Goal: Transaction & Acquisition: Book appointment/travel/reservation

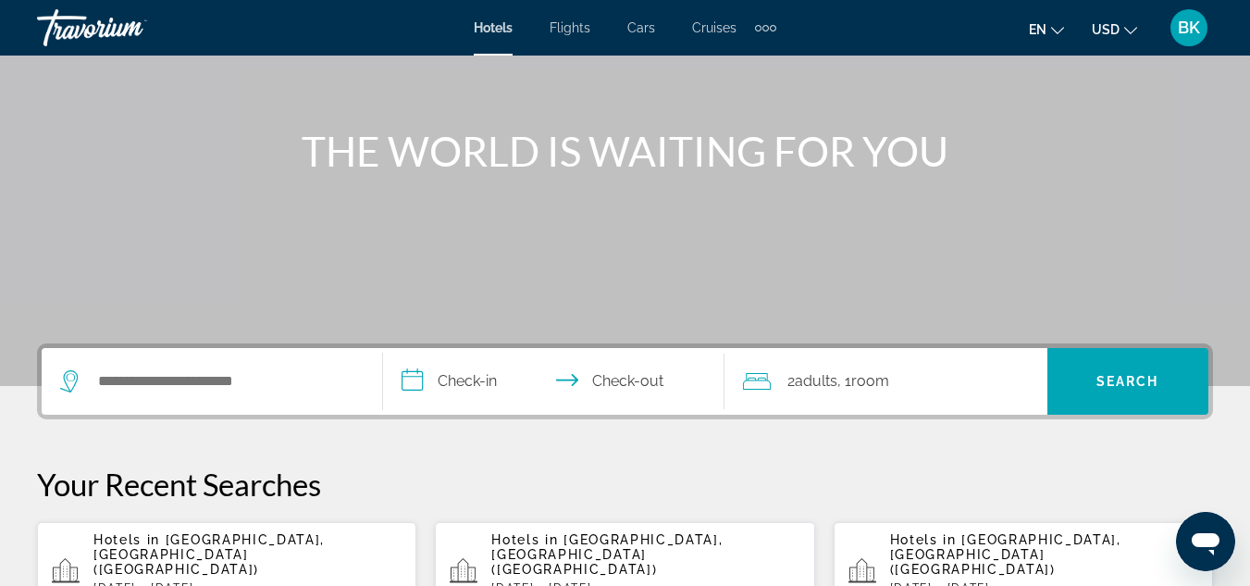
scroll to position [350, 0]
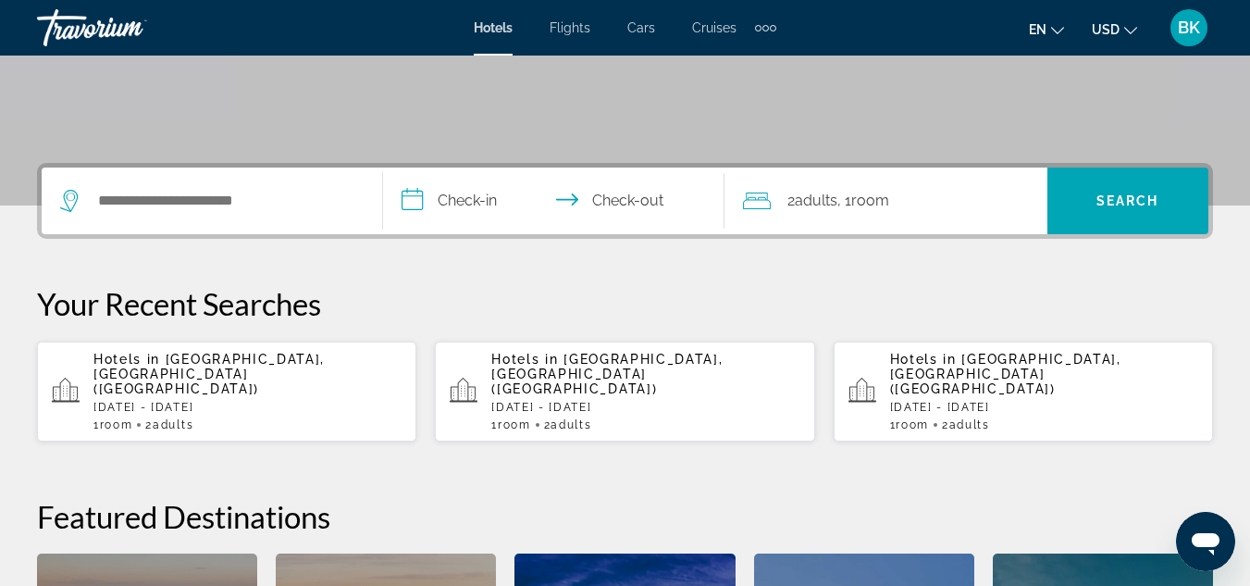
click at [313, 401] on p "[DATE] - [DATE]" at bounding box center [247, 407] width 308 height 13
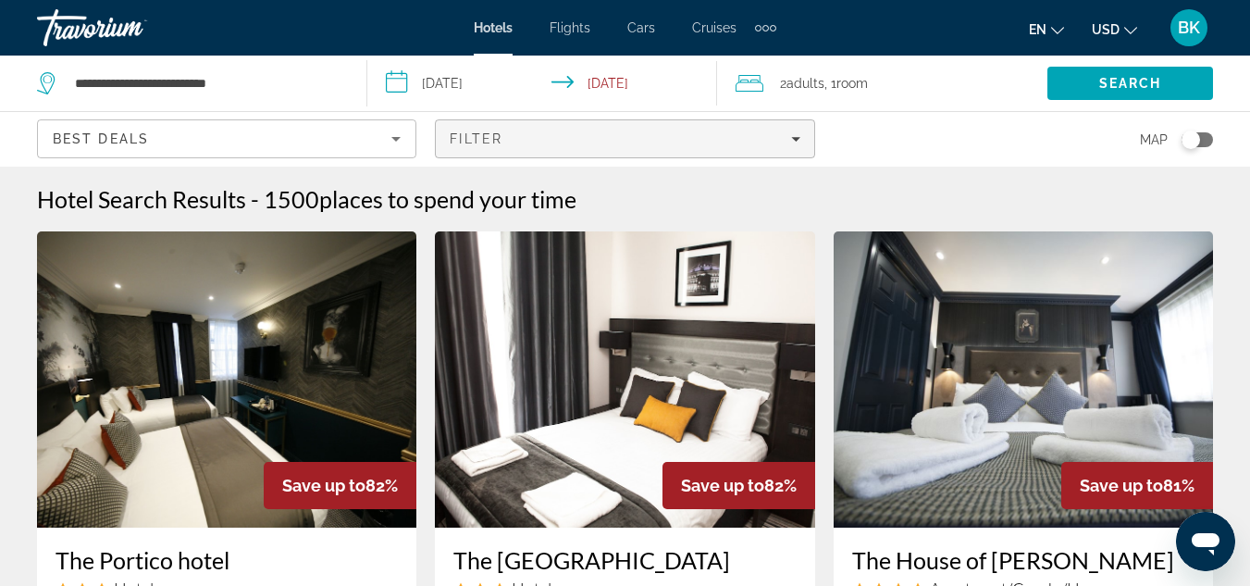
click at [528, 136] on div "Filter" at bounding box center [625, 138] width 350 height 15
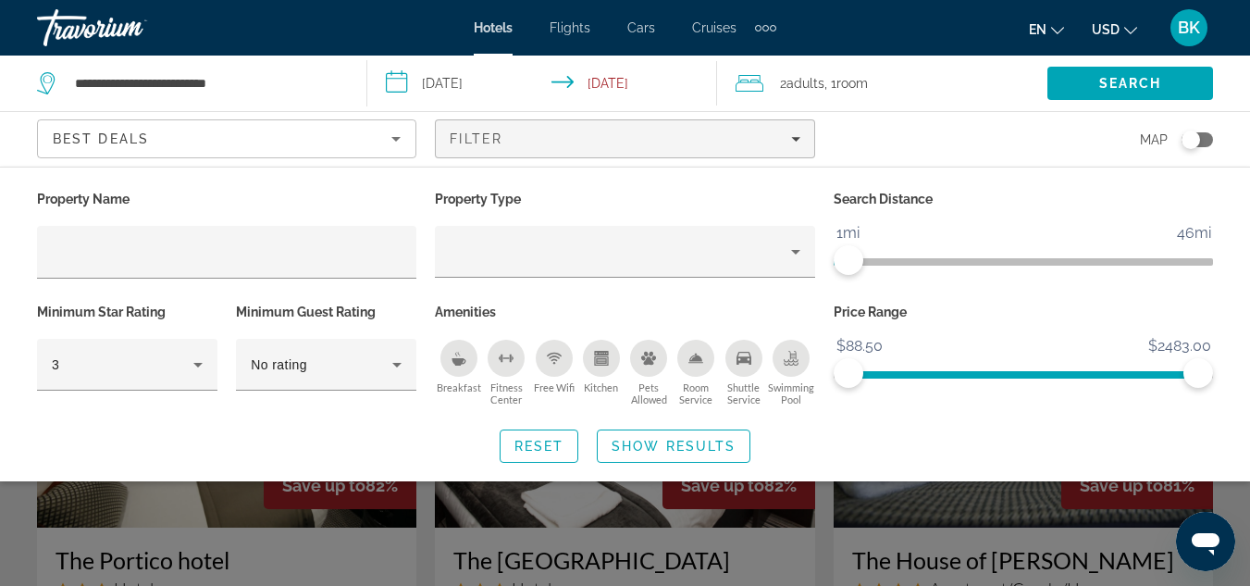
click at [837, 262] on span "ngx-slider" at bounding box center [841, 261] width 15 height 7
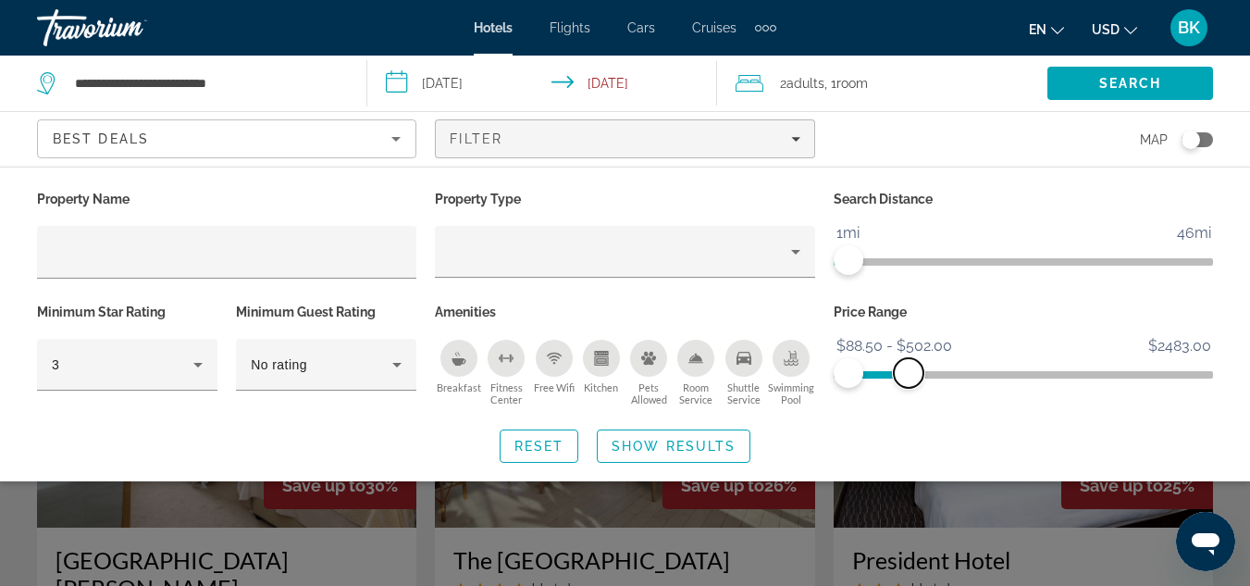
drag, startPoint x: 1201, startPoint y: 367, endPoint x: 909, endPoint y: 385, distance: 292.9
click at [909, 385] on span "ngx-slider-max" at bounding box center [909, 373] width 30 height 30
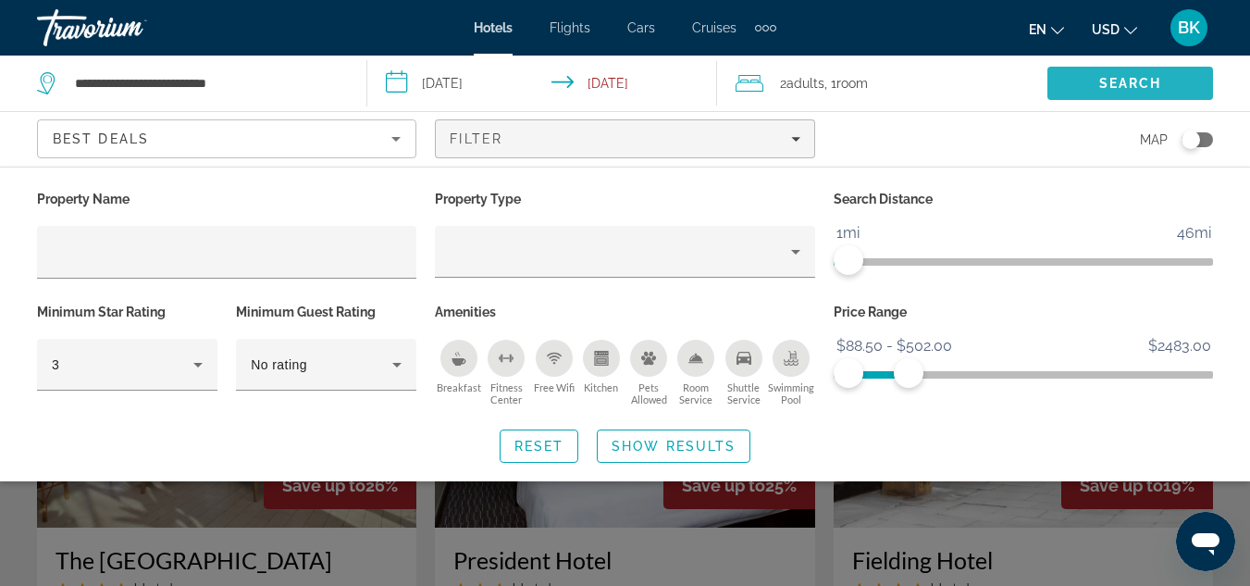
click at [1059, 81] on span "Search" at bounding box center [1131, 83] width 166 height 44
click at [740, 443] on span "Search widget" at bounding box center [674, 446] width 152 height 44
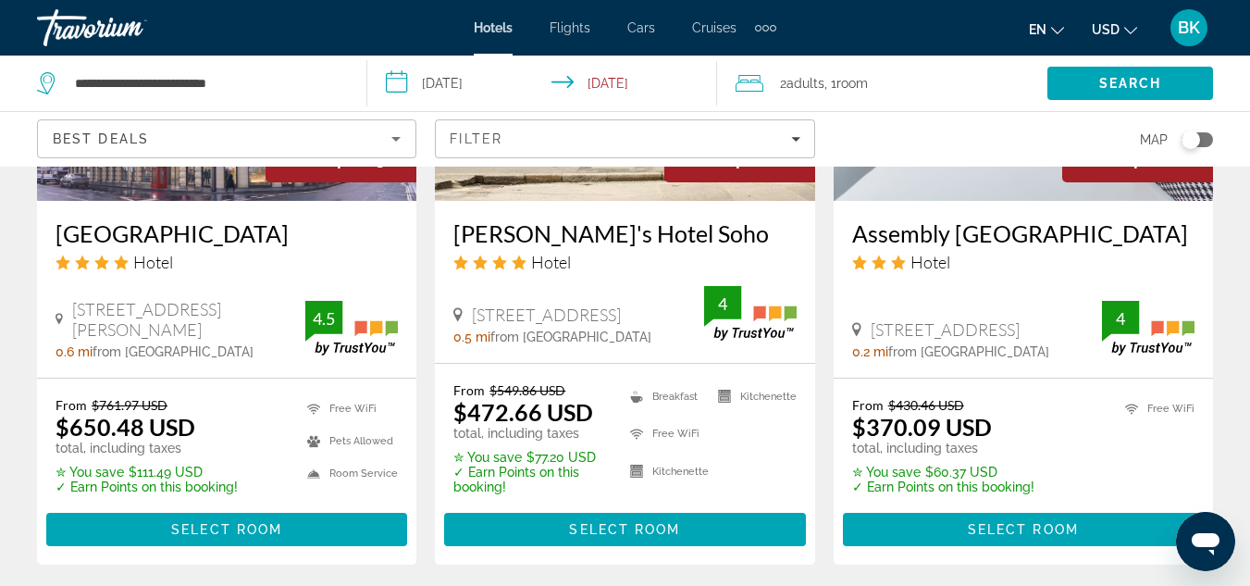
scroll to position [2477, 0]
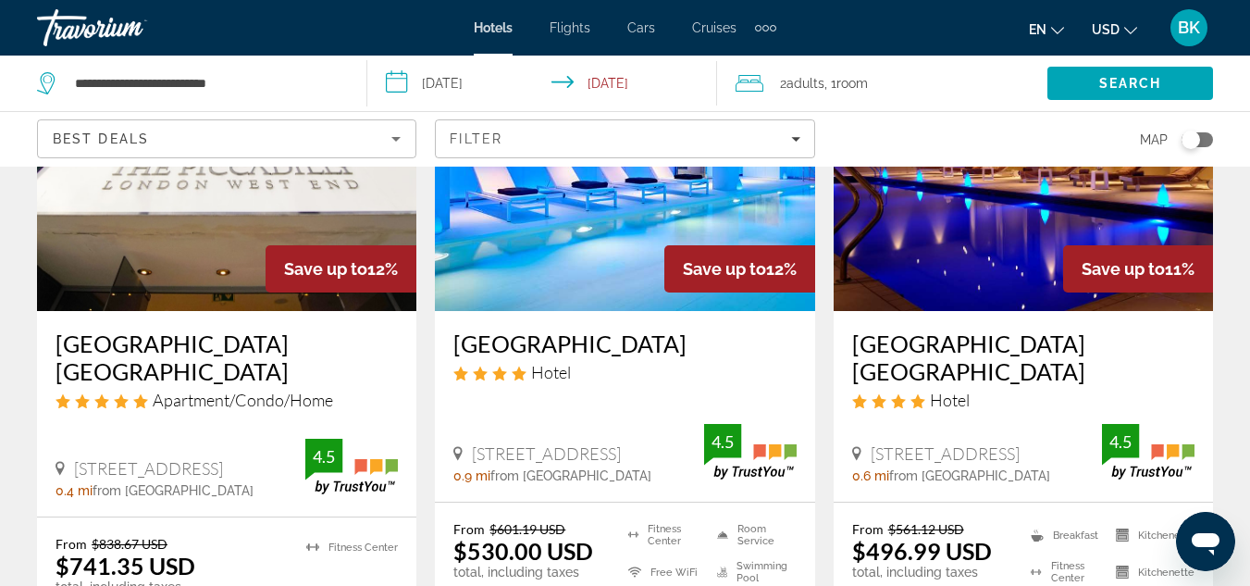
scroll to position [1685, 0]
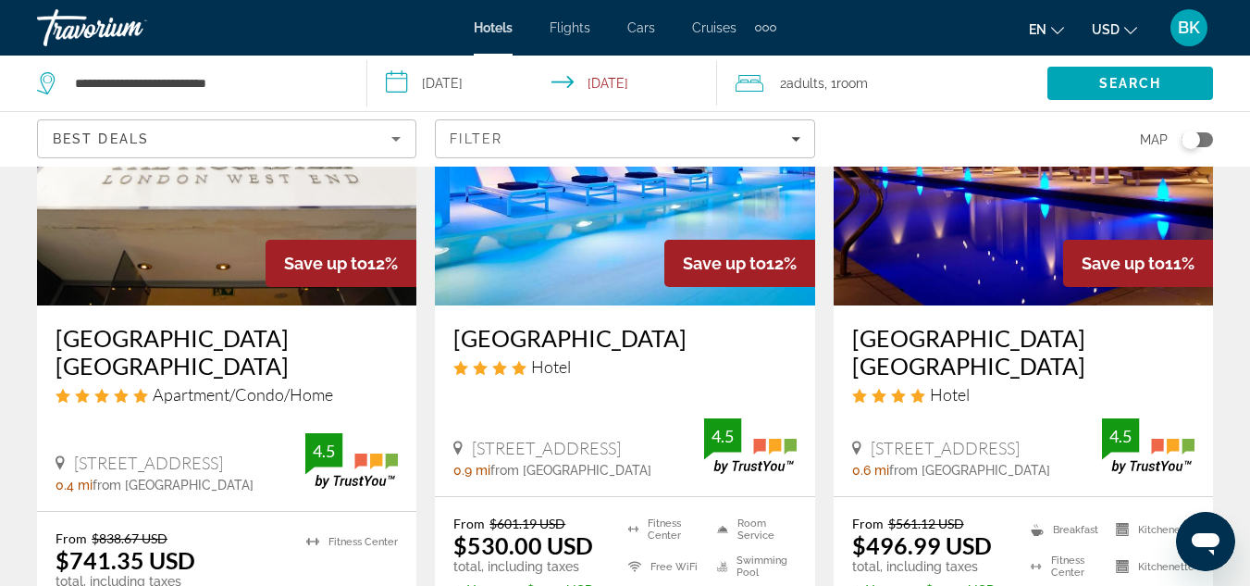
scroll to position [1680, 0]
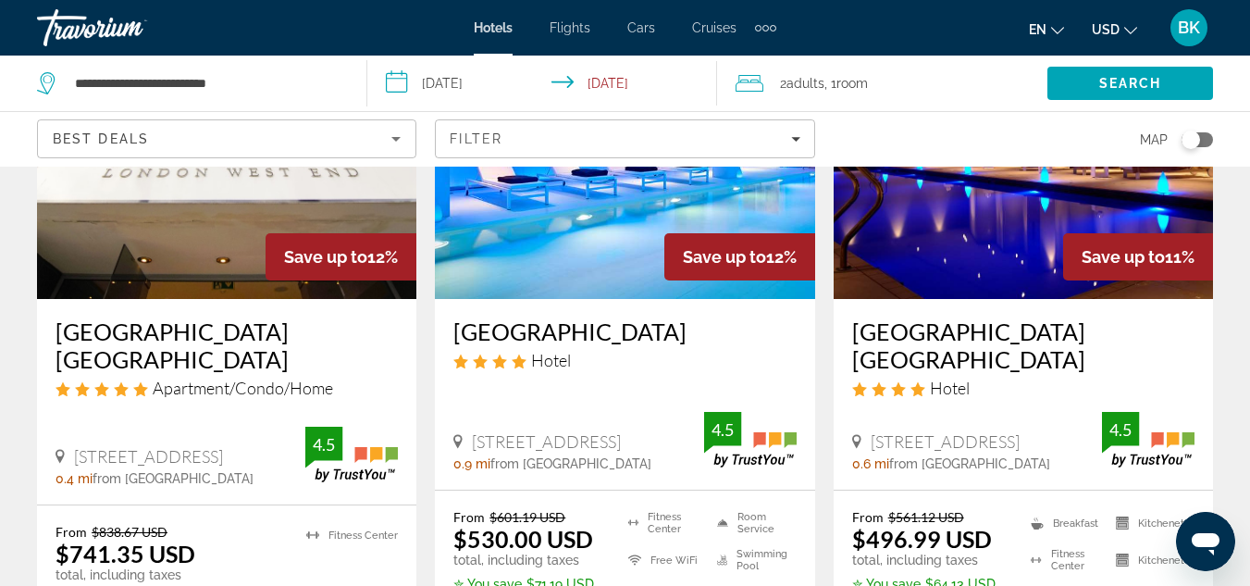
click at [904, 333] on h3 "[GEOGRAPHIC_DATA] [GEOGRAPHIC_DATA]" at bounding box center [1023, 345] width 342 height 56
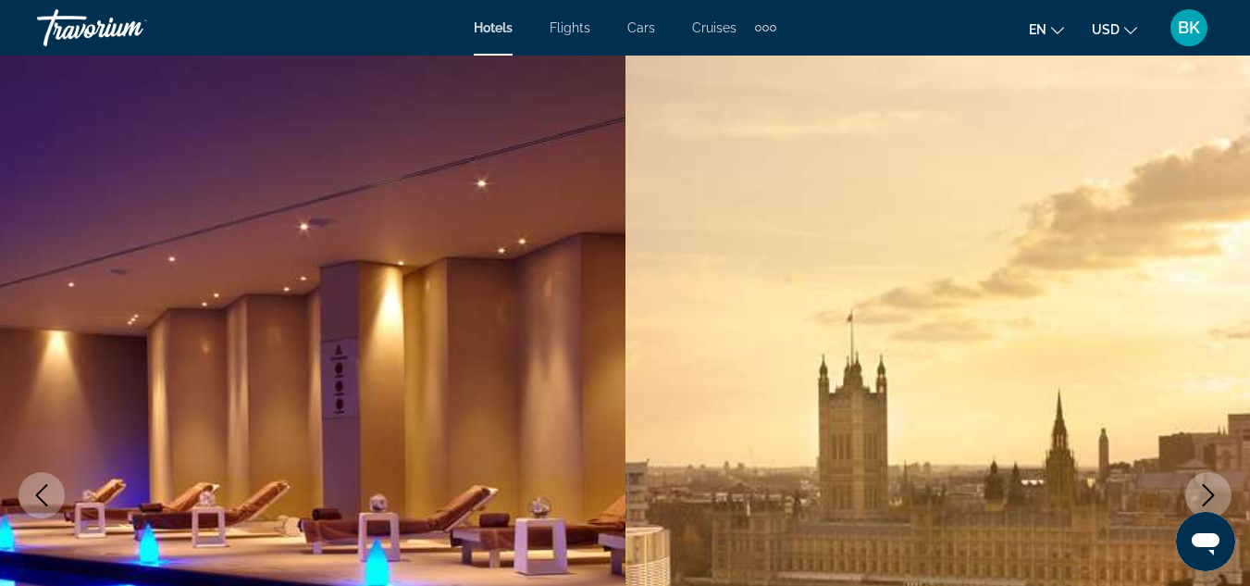
scroll to position [2083, 0]
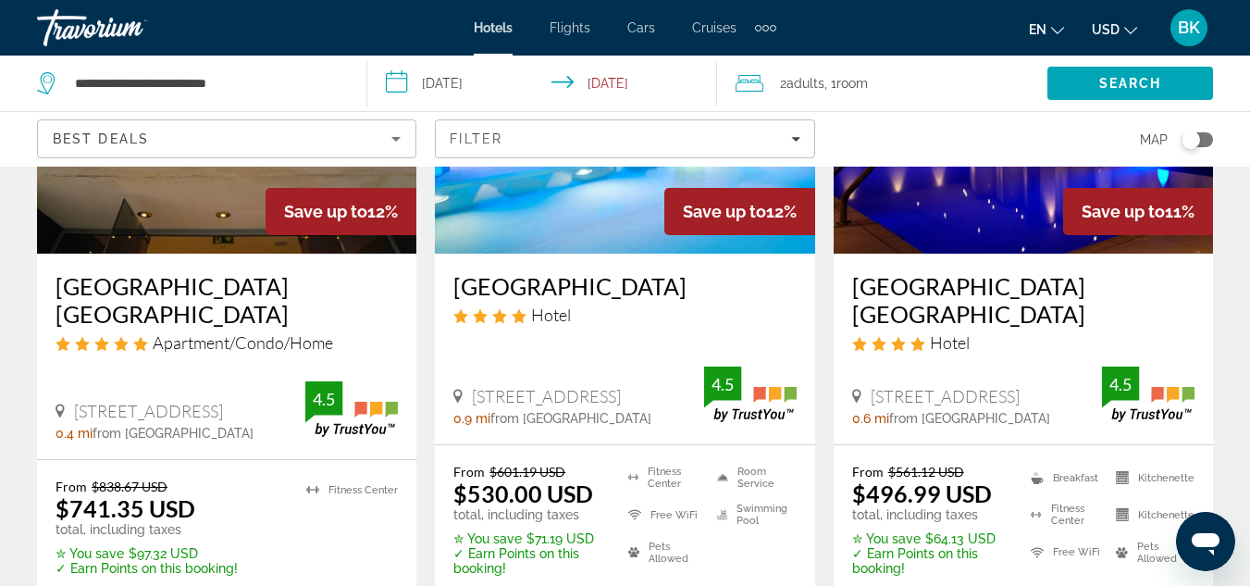
scroll to position [1730, 0]
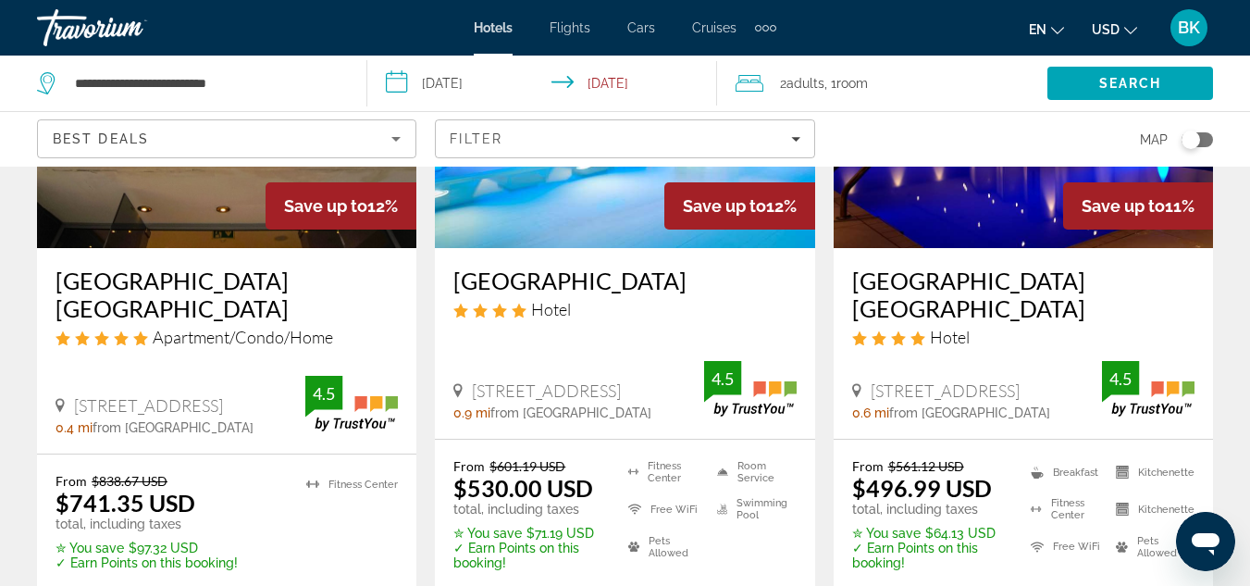
click at [713, 274] on h3 "[GEOGRAPHIC_DATA]" at bounding box center [624, 281] width 342 height 28
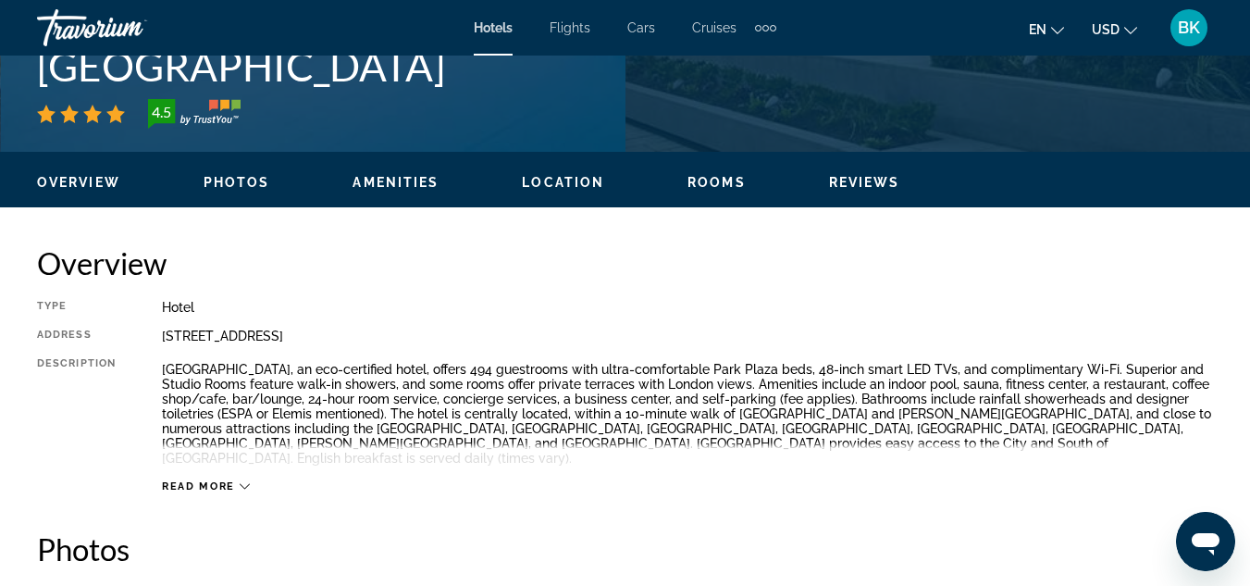
scroll to position [771, 0]
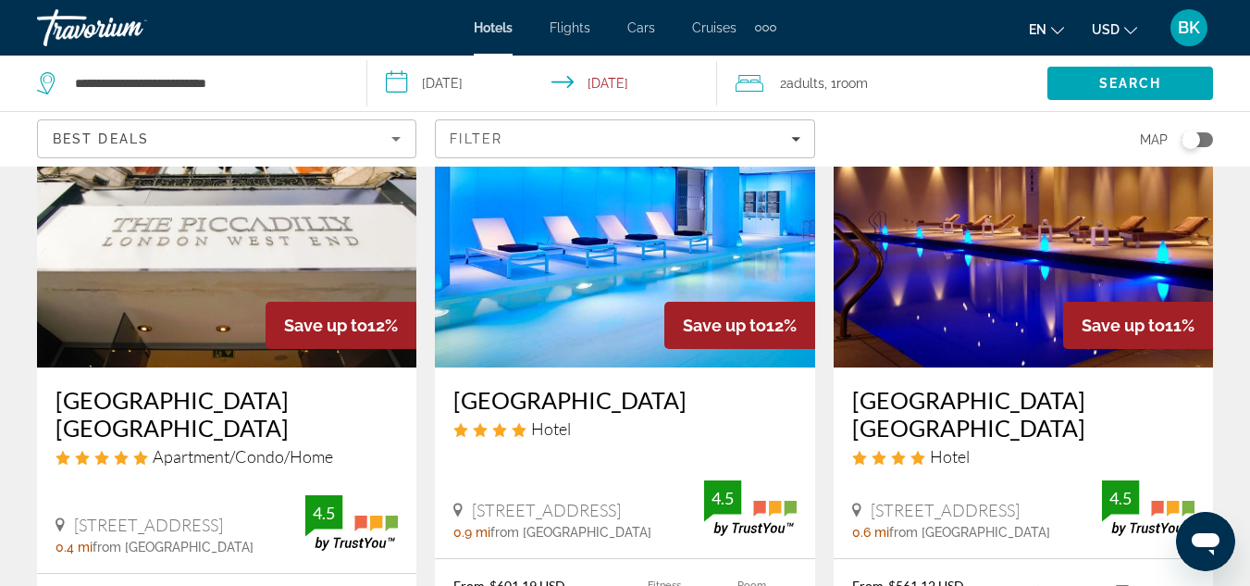
scroll to position [1622, 0]
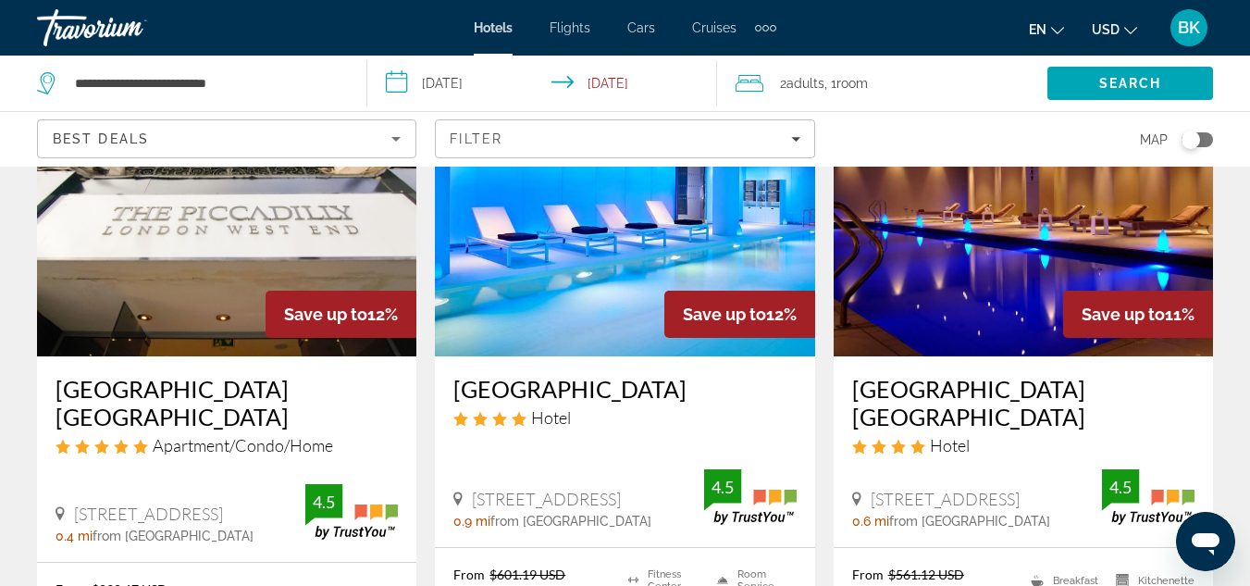
click at [984, 394] on h3 "[GEOGRAPHIC_DATA] [GEOGRAPHIC_DATA]" at bounding box center [1023, 403] width 342 height 56
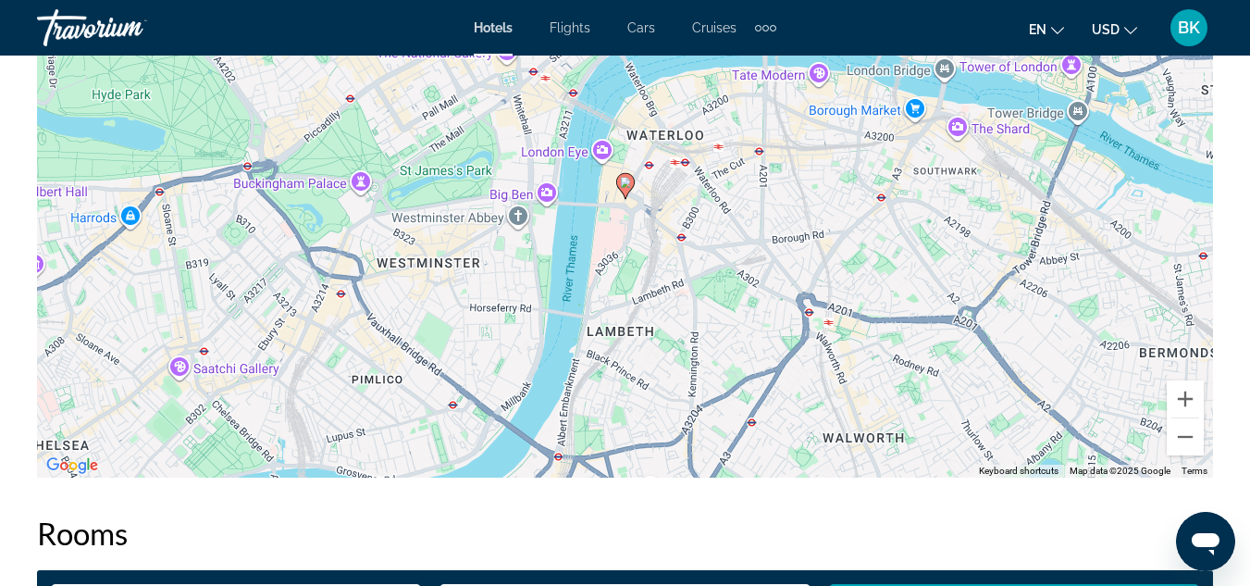
scroll to position [2238, 0]
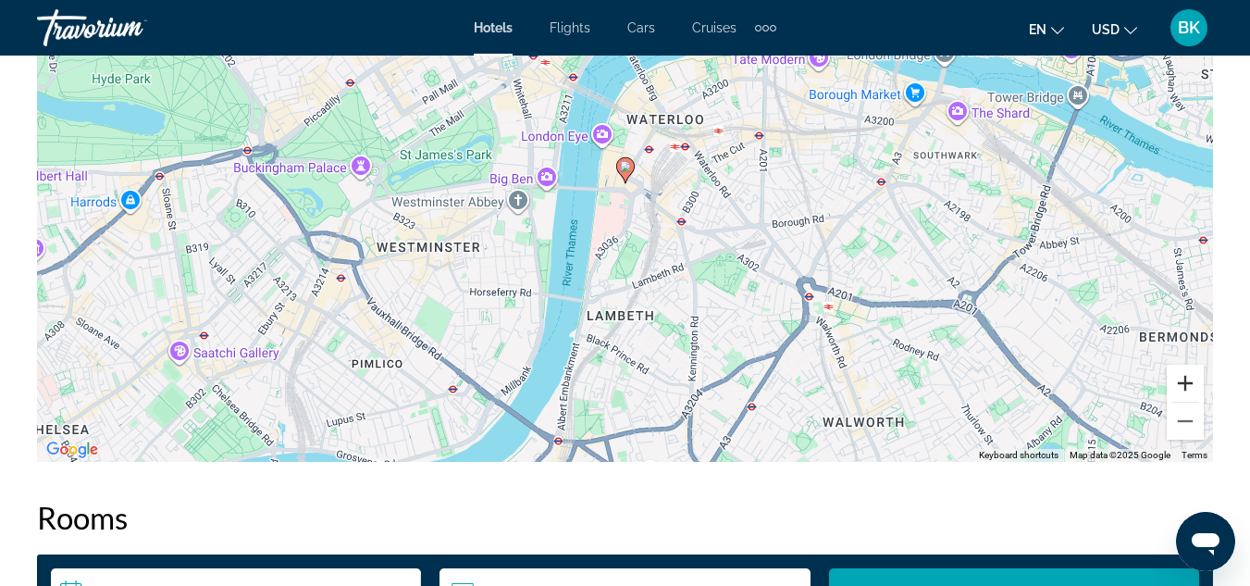
click at [1189, 365] on button "Zoom in" at bounding box center [1185, 383] width 37 height 37
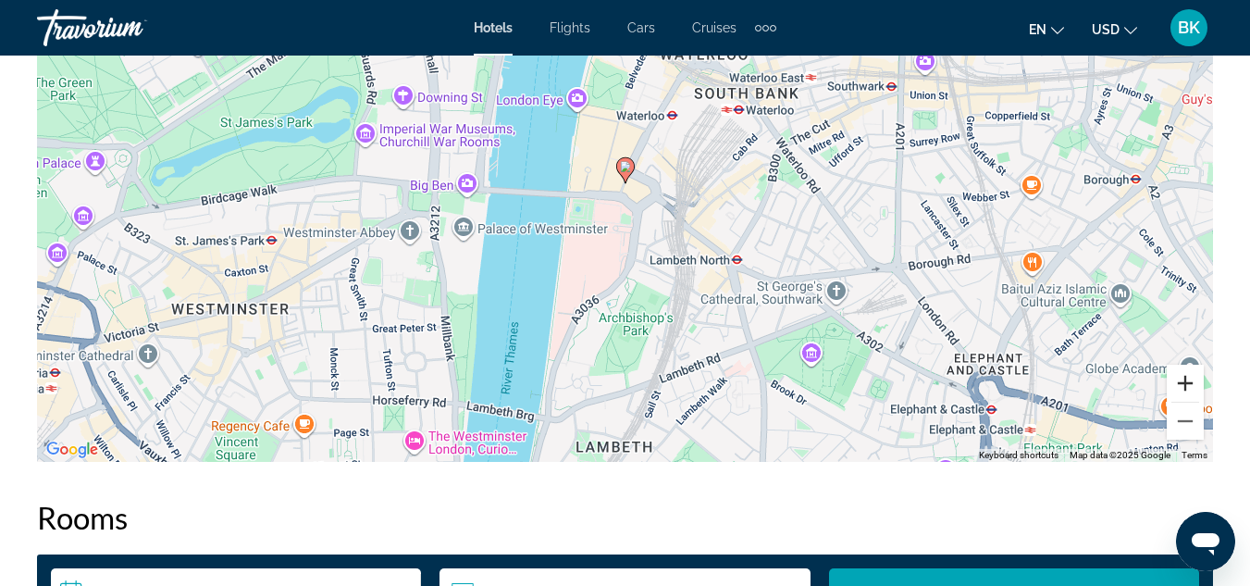
click at [1189, 365] on button "Zoom in" at bounding box center [1185, 383] width 37 height 37
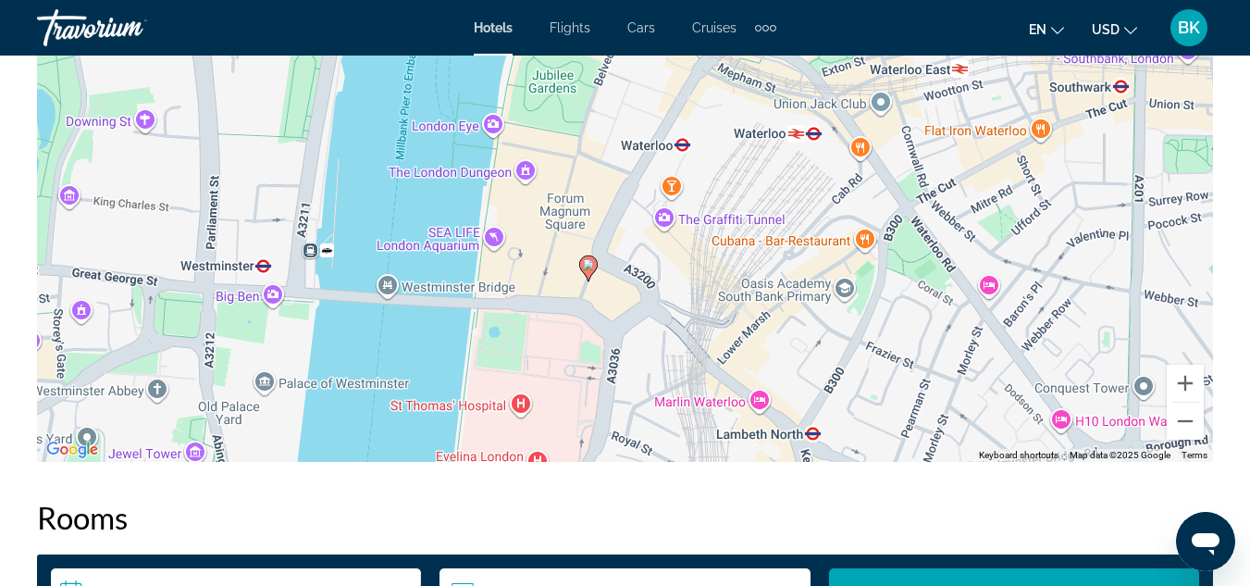
drag, startPoint x: 973, startPoint y: 157, endPoint x: 934, endPoint y: 258, distance: 108.1
click at [934, 258] on div "To activate drag with keyboard, press Alt + Enter. Once in keyboard drag state,…" at bounding box center [625, 184] width 1176 height 555
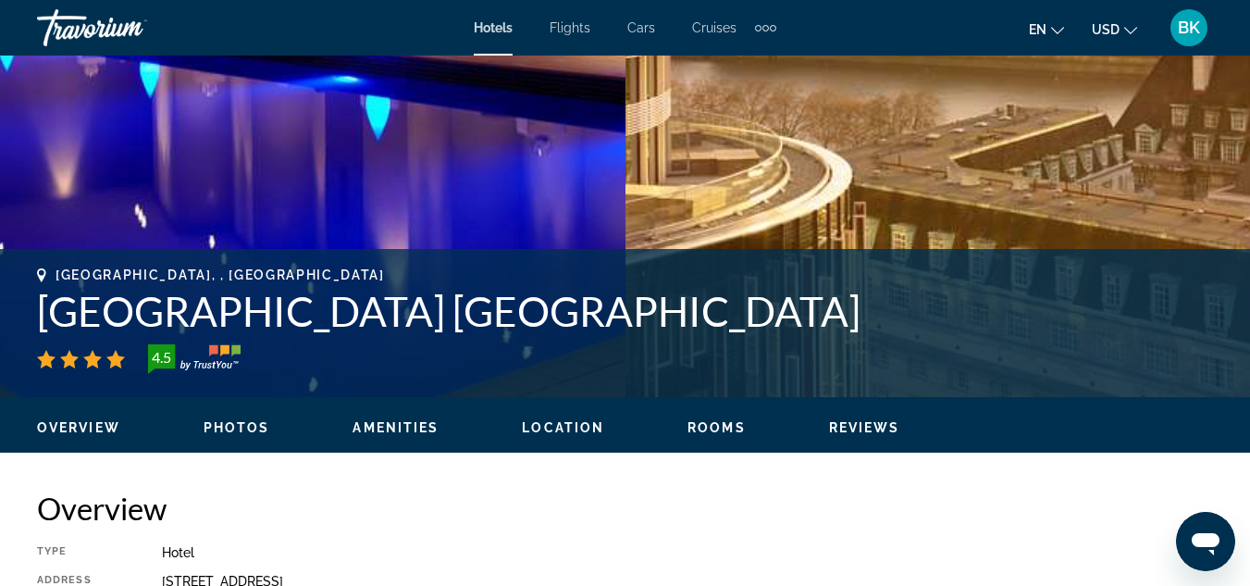
scroll to position [0, 0]
